Goal: Register for event/course

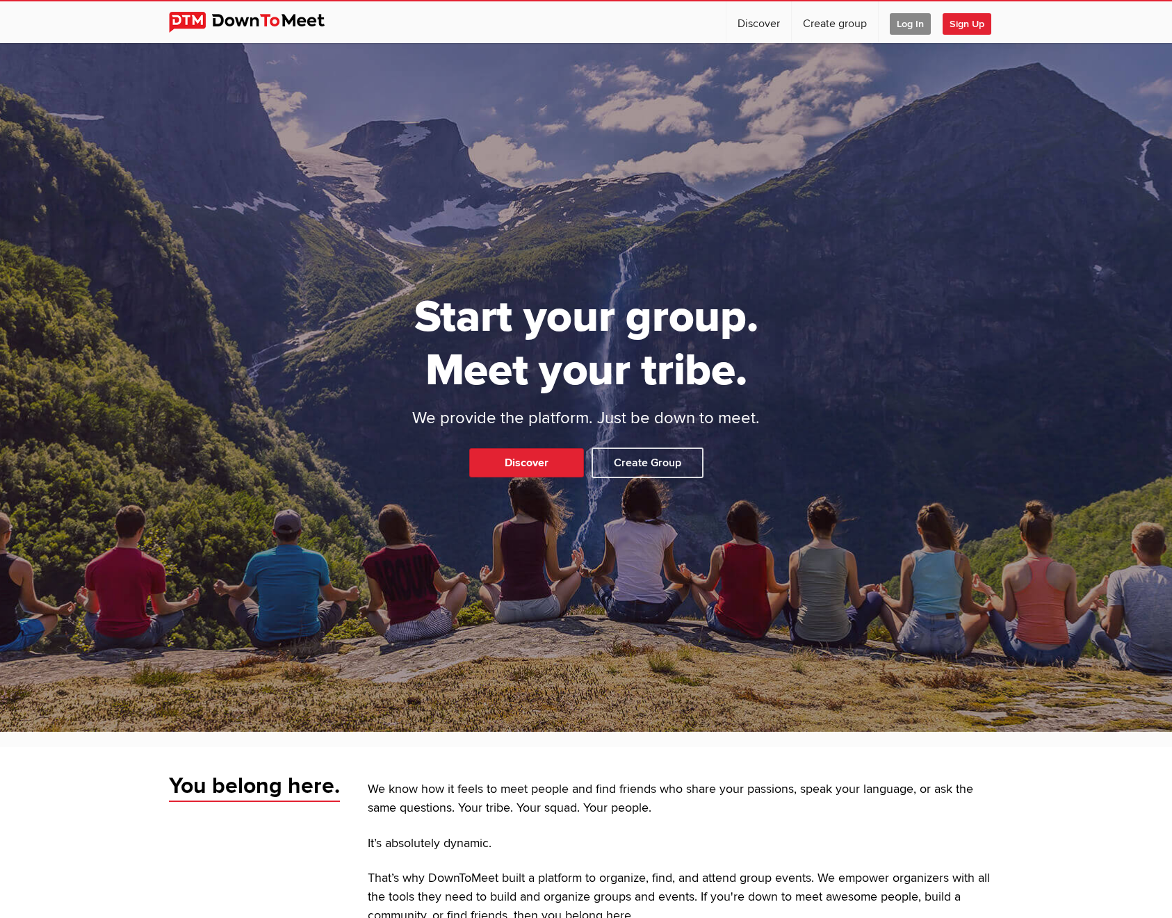
click at [960, 26] on span "Sign Up" at bounding box center [966, 24] width 49 height 22
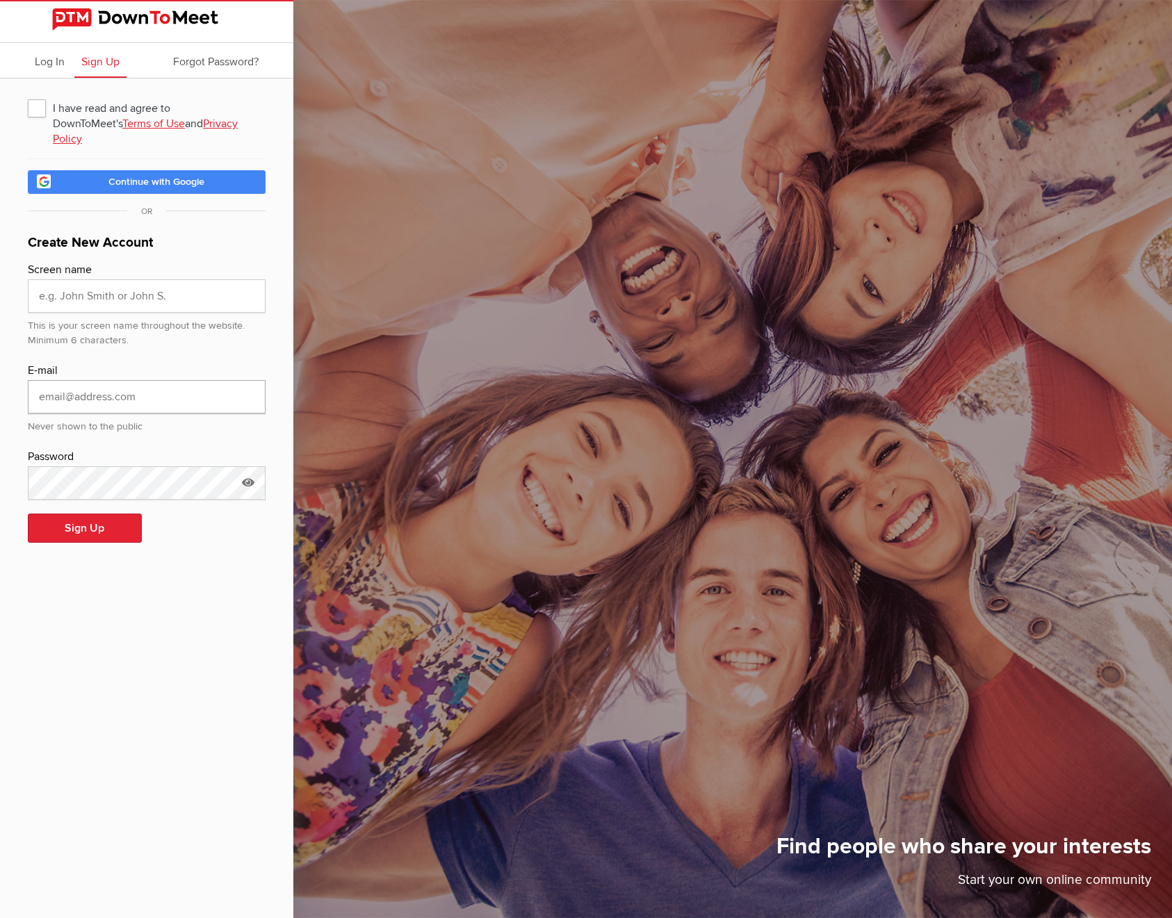
click at [97, 380] on input "email" at bounding box center [147, 396] width 238 height 33
click at [96, 380] on input "email" at bounding box center [147, 396] width 238 height 33
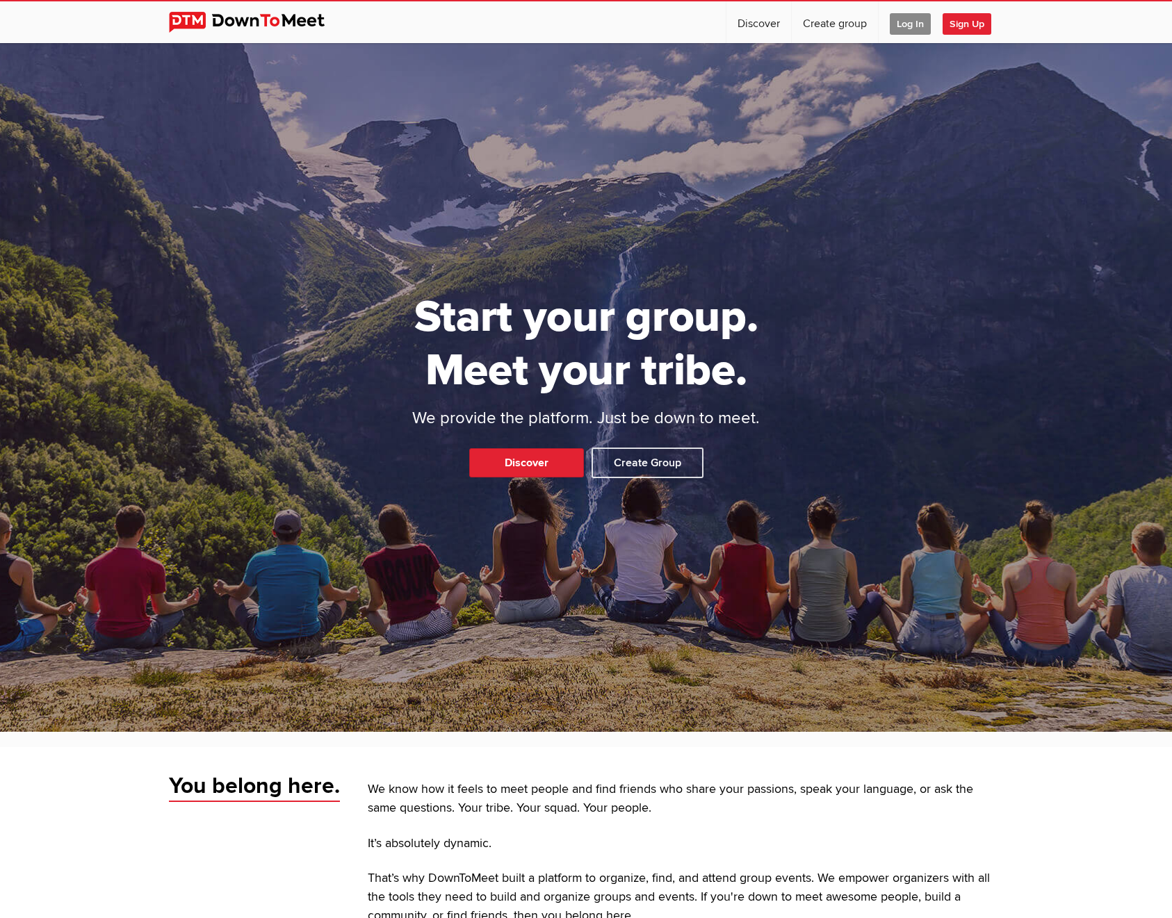
click at [901, 26] on span "Log In" at bounding box center [909, 24] width 41 height 22
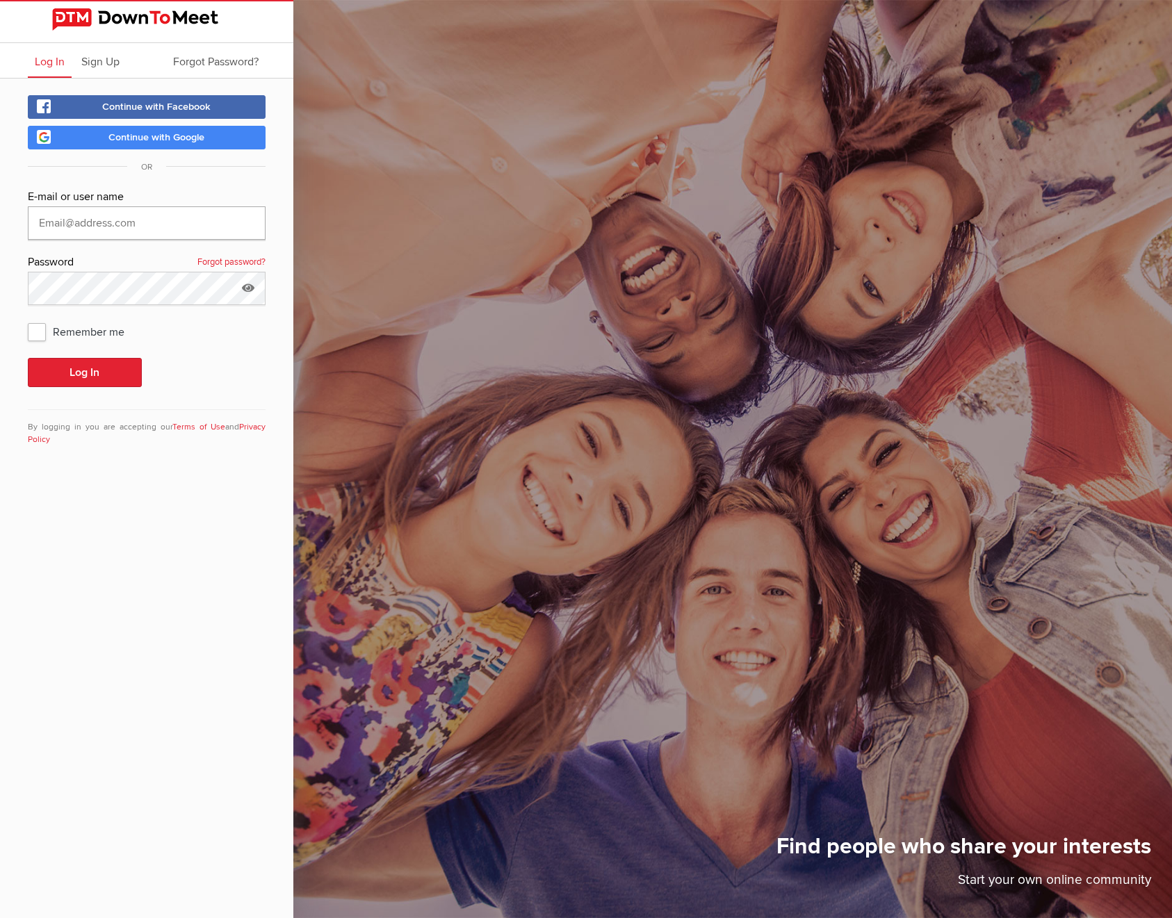
type input "[EMAIL_ADDRESS][DOMAIN_NAME]"
click at [99, 377] on button "Log In" at bounding box center [85, 372] width 114 height 29
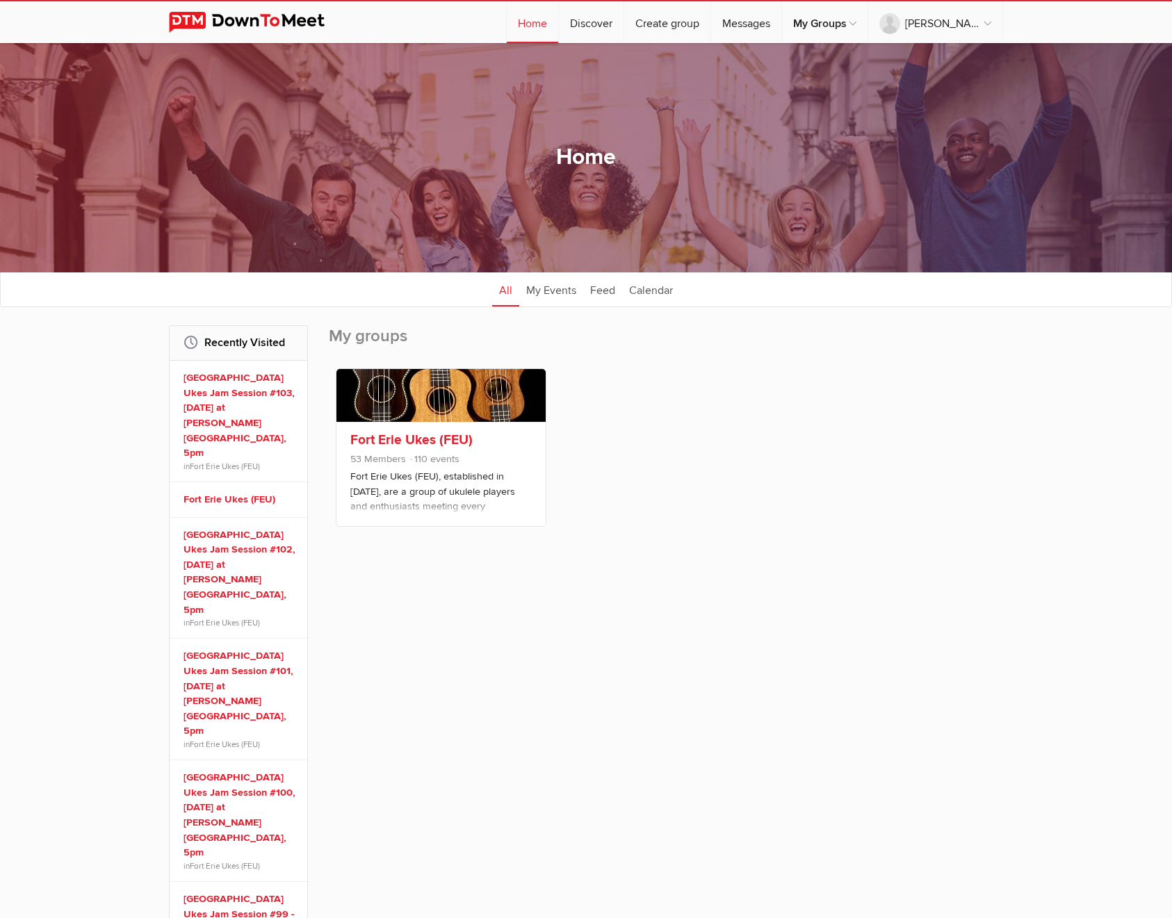
click at [451, 477] on p "Fort Erie Ukes (FEU), established in [DATE], are a group of ukulele players and…" at bounding box center [440, 503] width 181 height 69
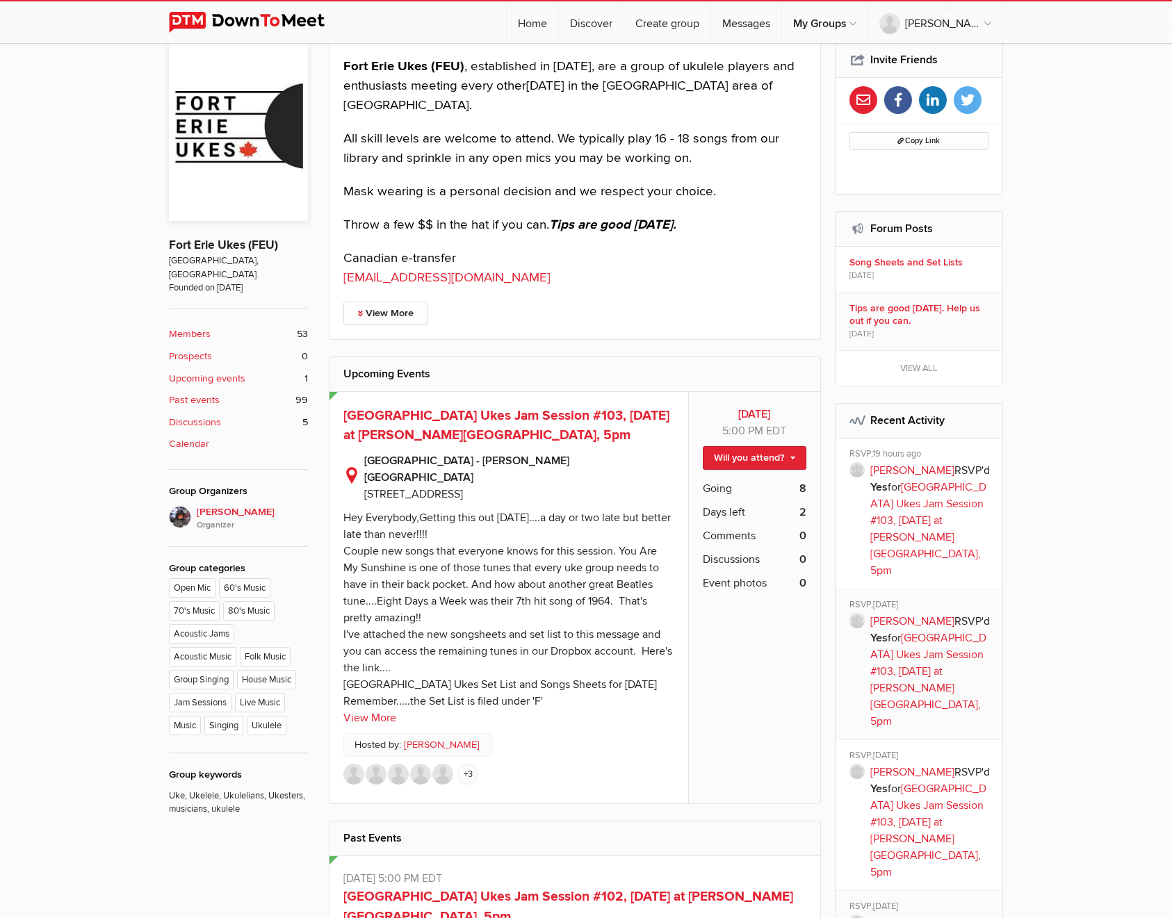
scroll to position [475, 0]
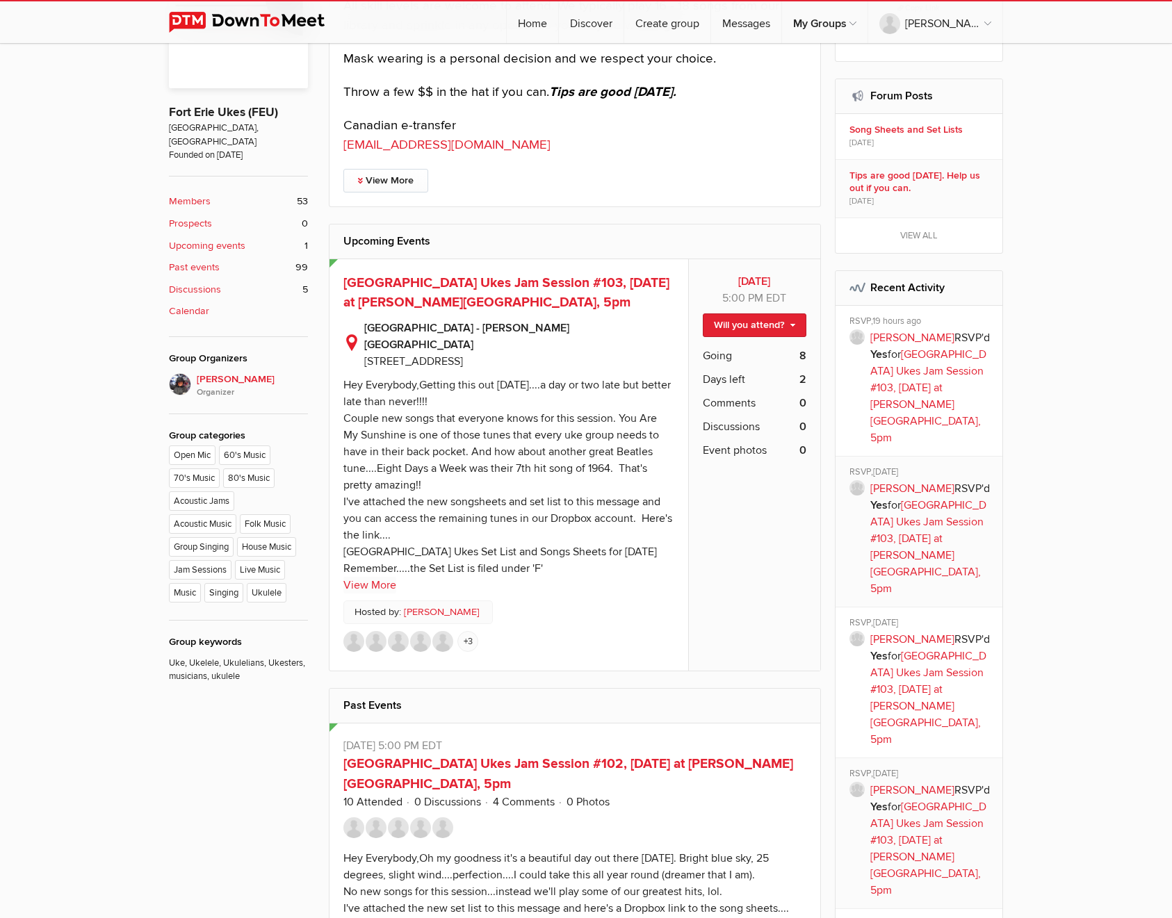
click at [384, 577] on link "View More" at bounding box center [369, 585] width 53 height 17
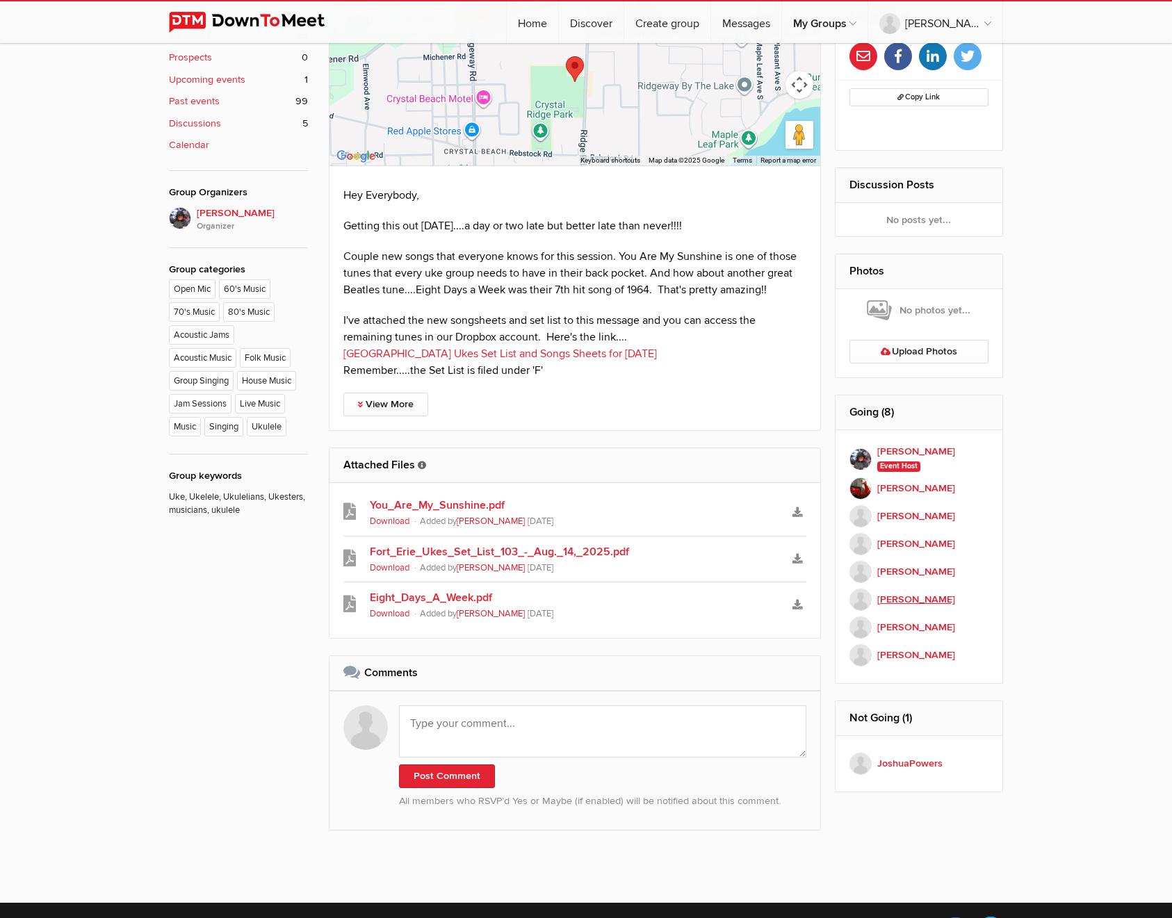
scroll to position [775, 0]
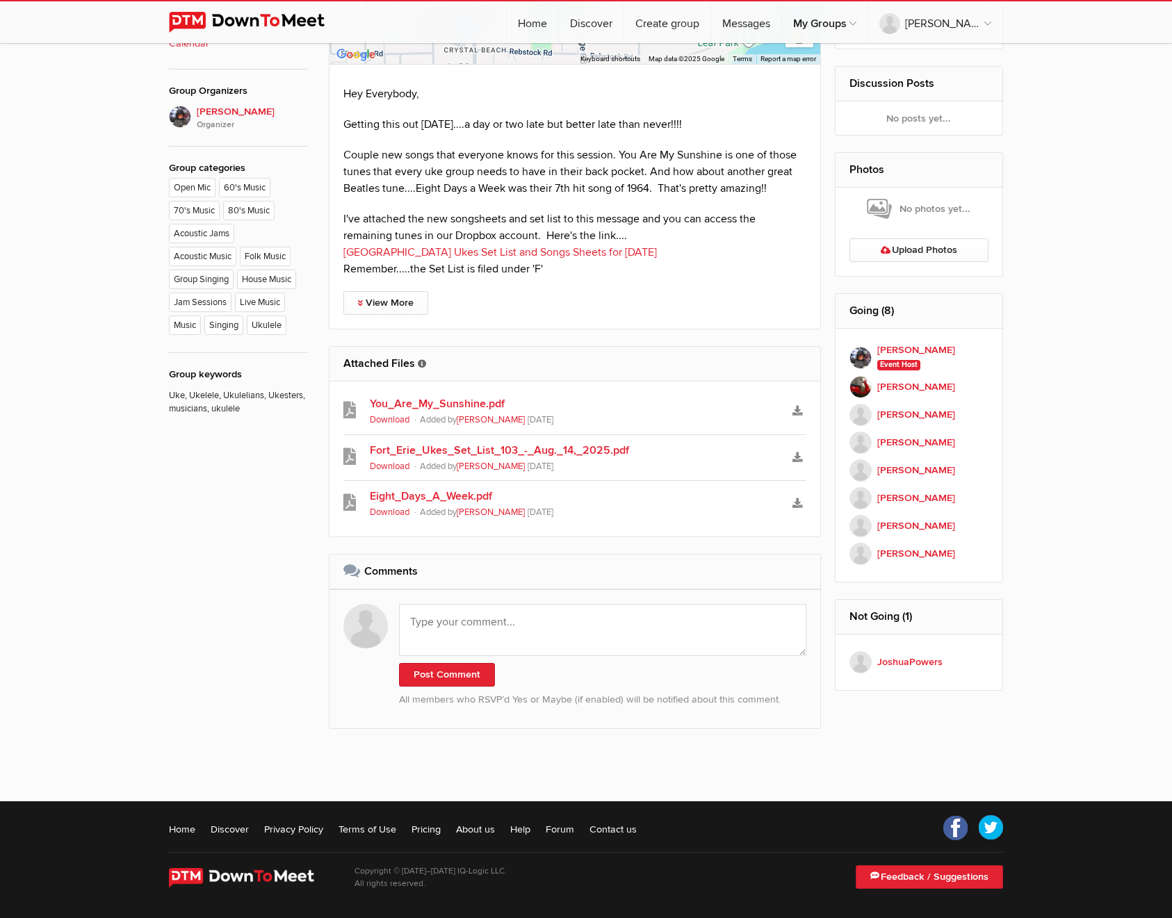
click at [431, 488] on link "Eight_Days_A_Week.pdf" at bounding box center [575, 496] width 410 height 17
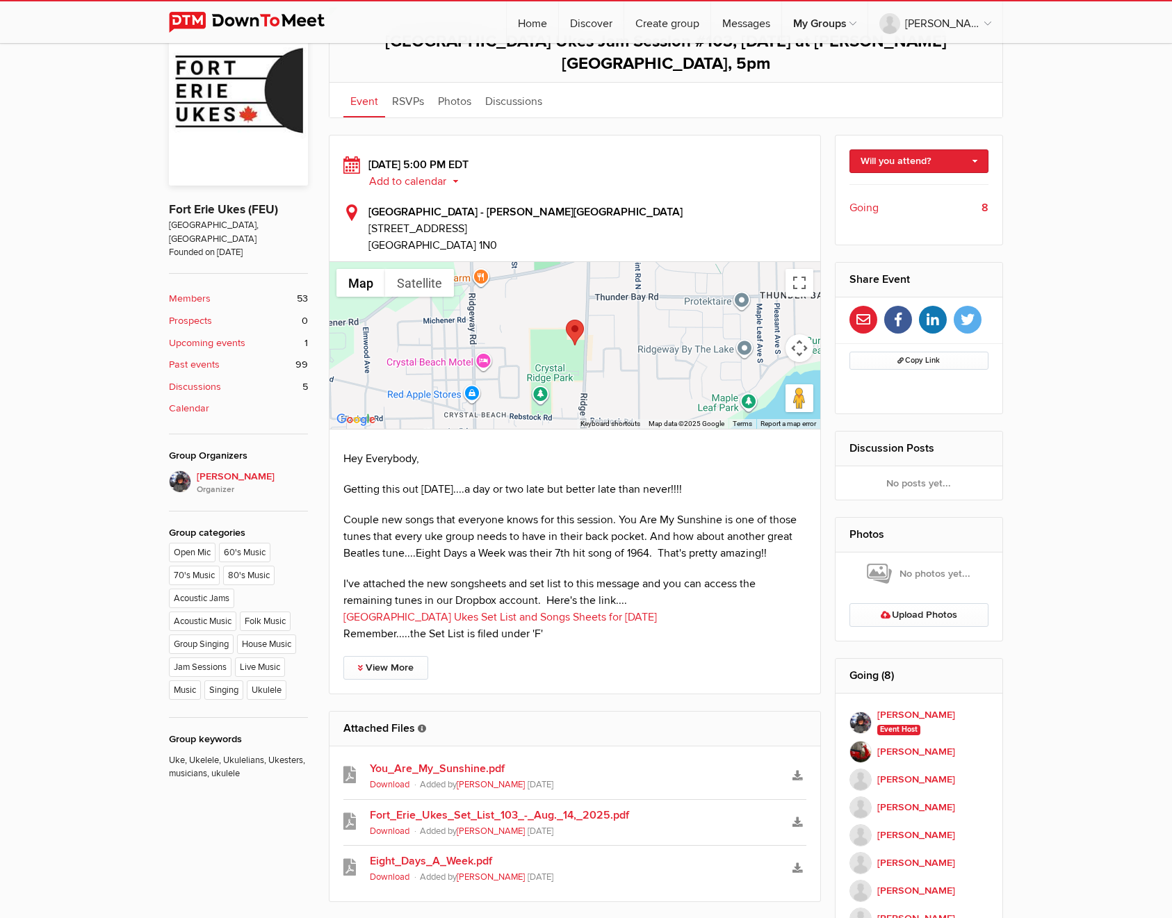
scroll to position [846, 0]
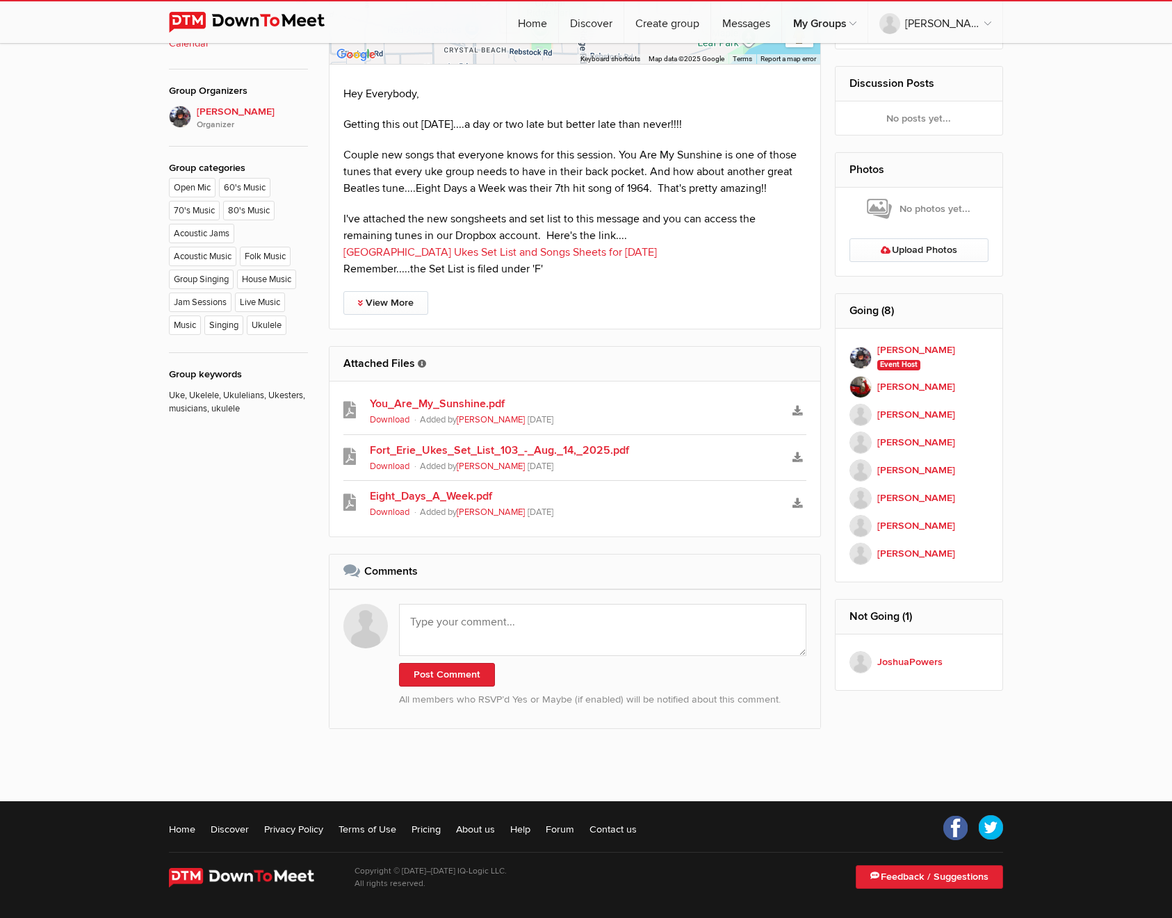
click at [475, 245] on link "[GEOGRAPHIC_DATA] Ukes Set List and Songs Sheets for [DATE]" at bounding box center [499, 252] width 313 height 14
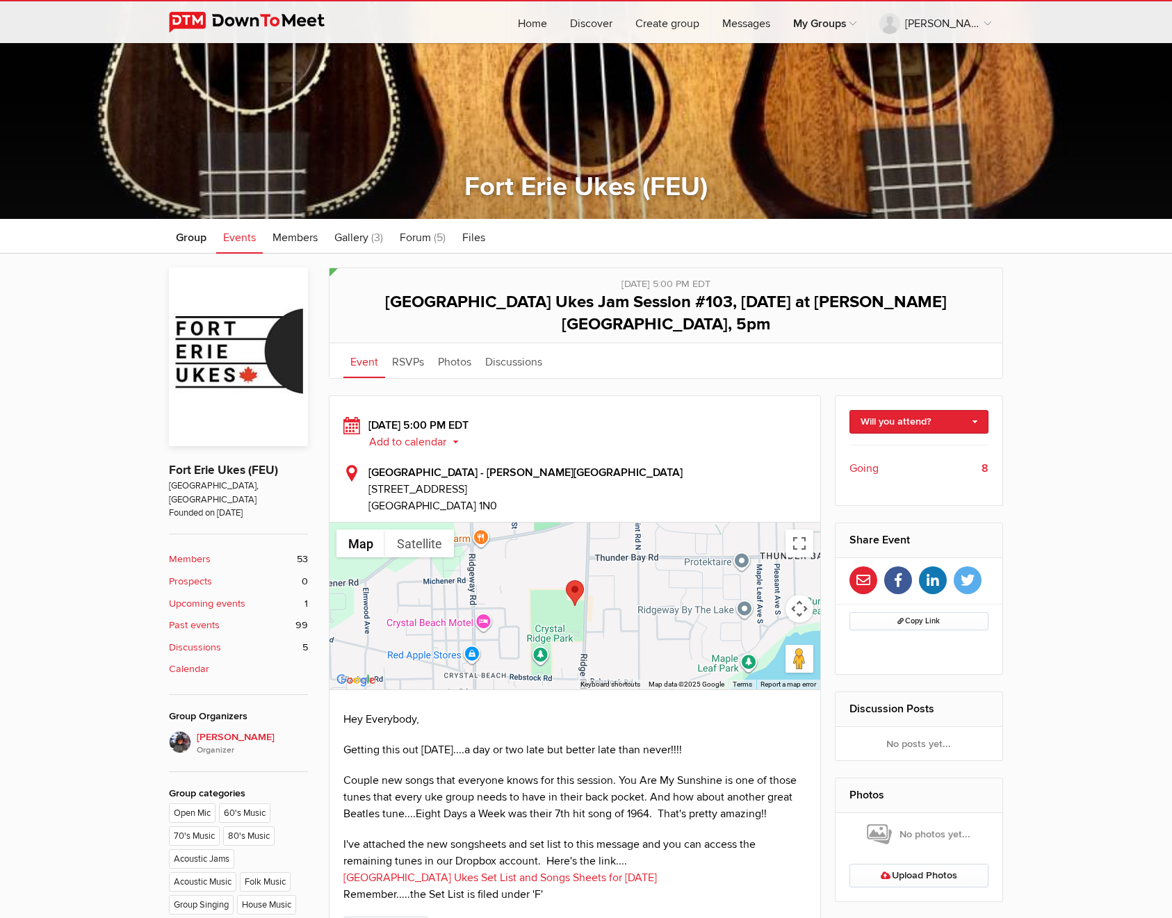
scroll to position [0, 0]
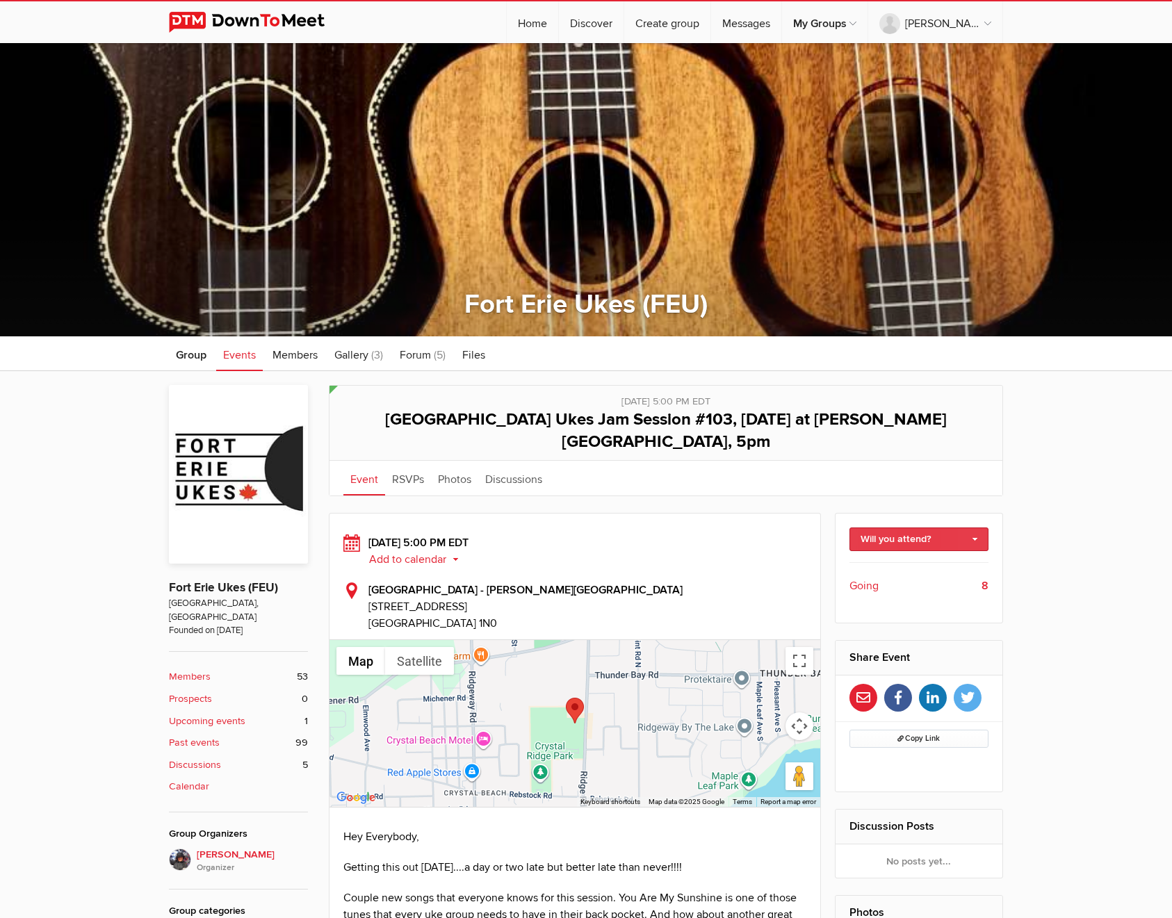
click at [899, 527] on link "Will you attend?" at bounding box center [919, 539] width 140 height 24
click at [899, 559] on link "I'm going" at bounding box center [919, 569] width 138 height 21
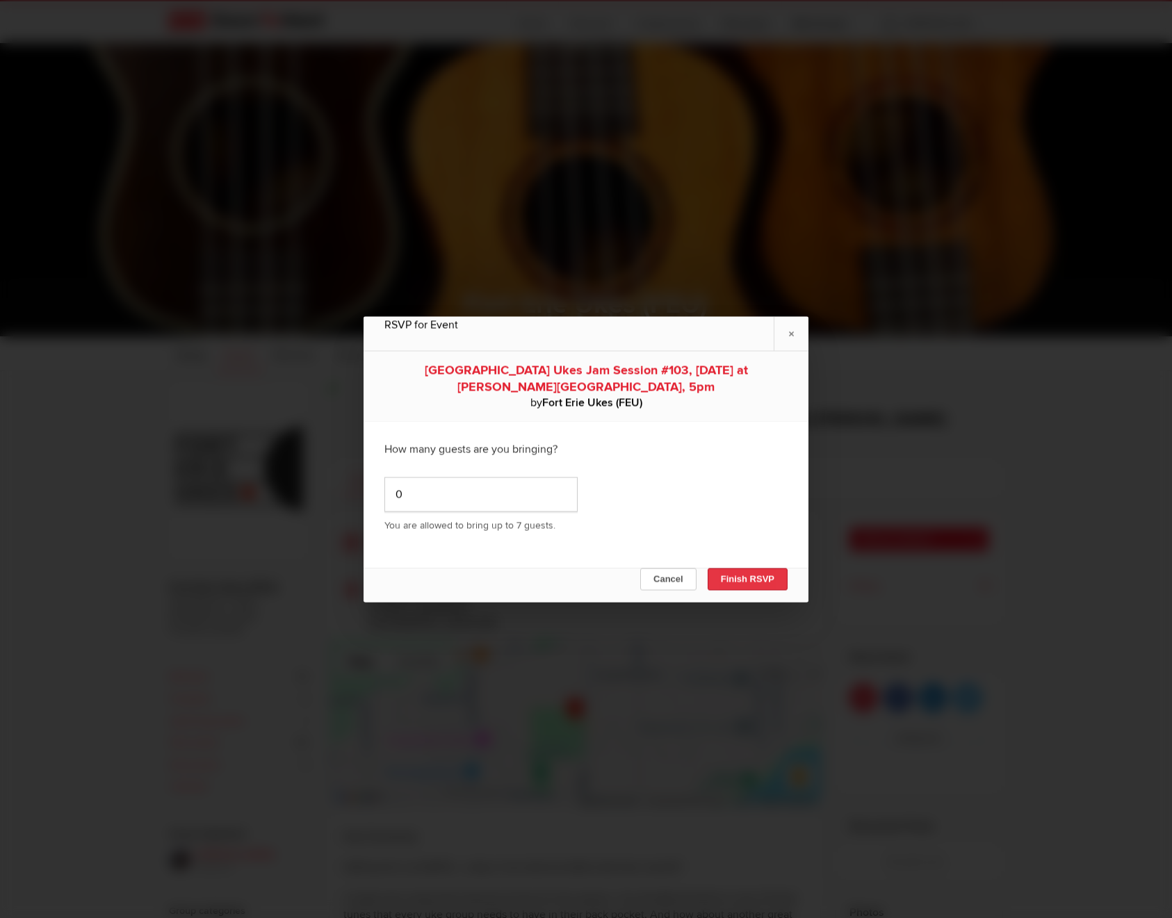
click at [754, 580] on button "Finish RSVP" at bounding box center [747, 579] width 80 height 22
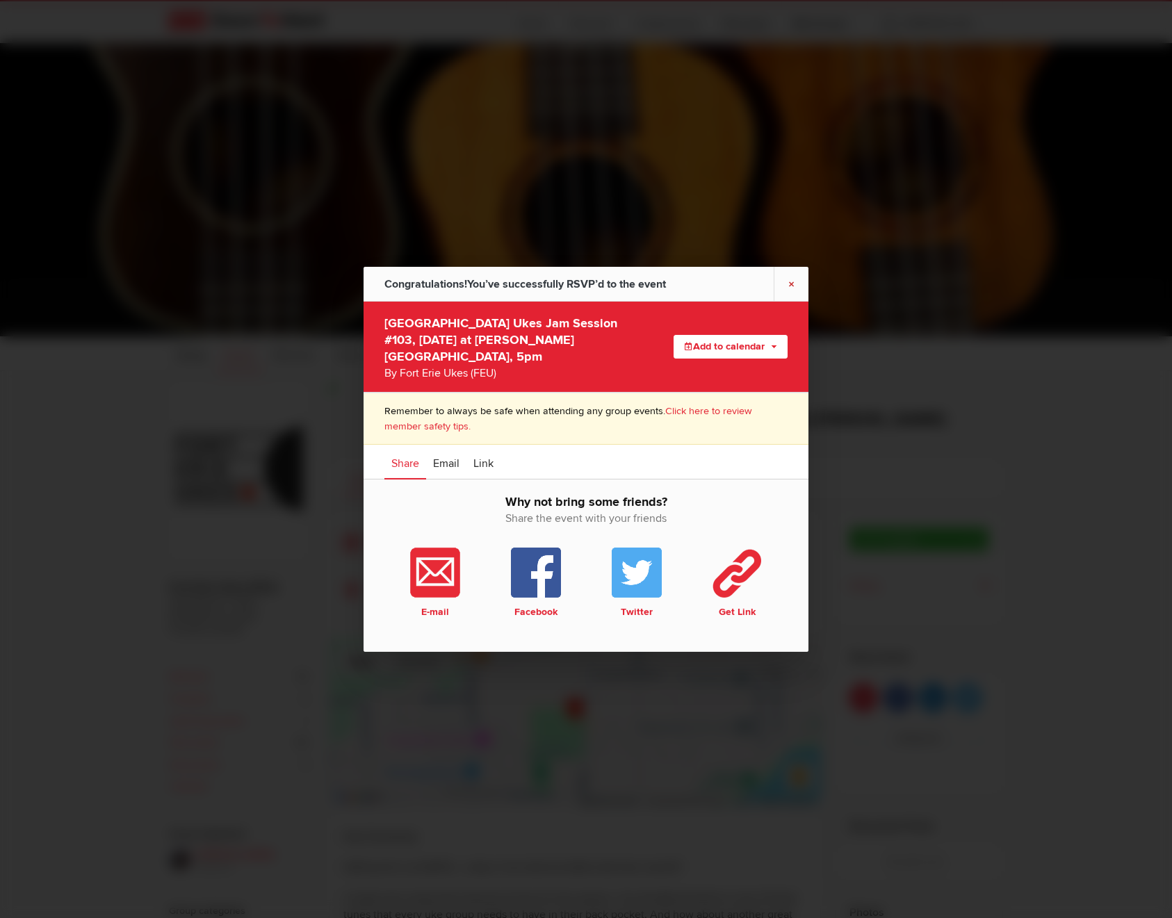
click at [786, 293] on link "×" at bounding box center [790, 283] width 35 height 34
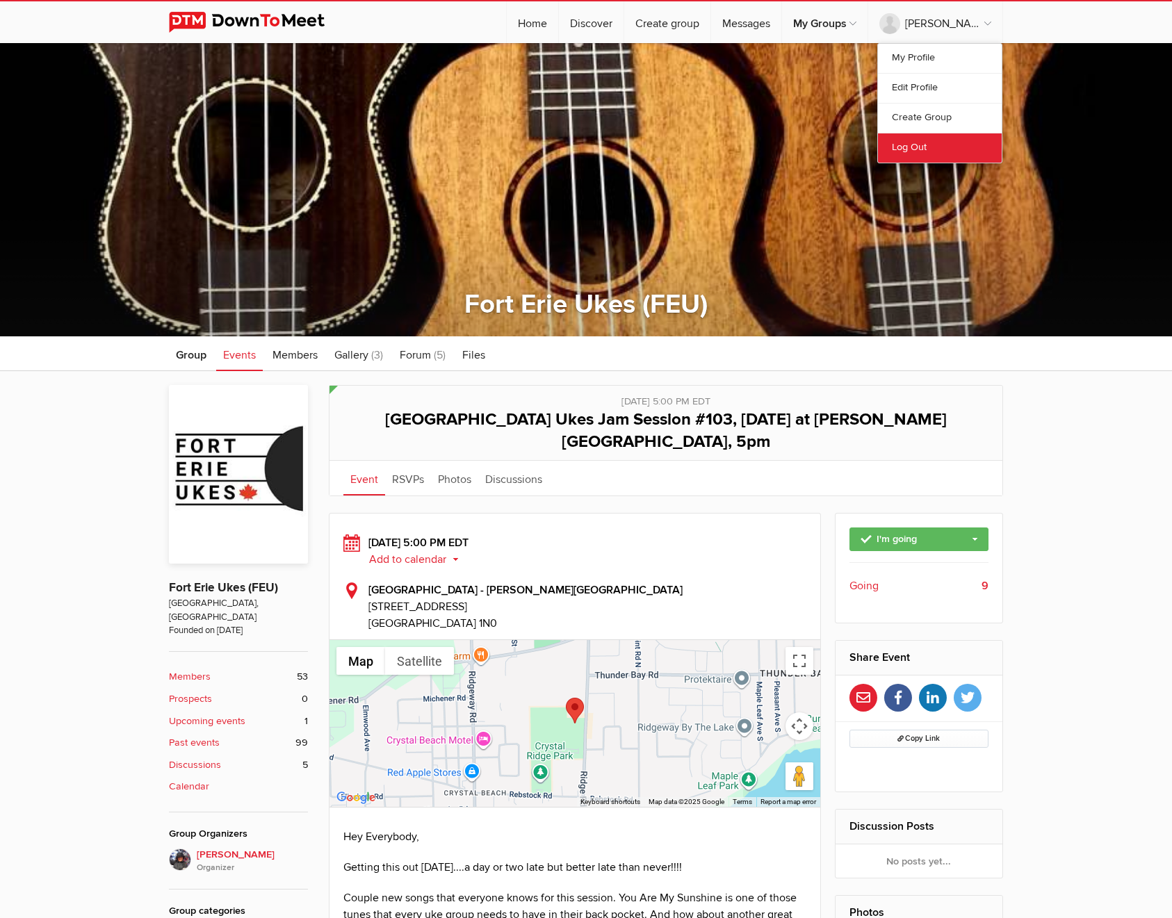
type input "[URL][DOMAIN_NAME]"
click at [921, 142] on link "Log Out" at bounding box center [940, 148] width 124 height 30
